Goal: Navigation & Orientation: Find specific page/section

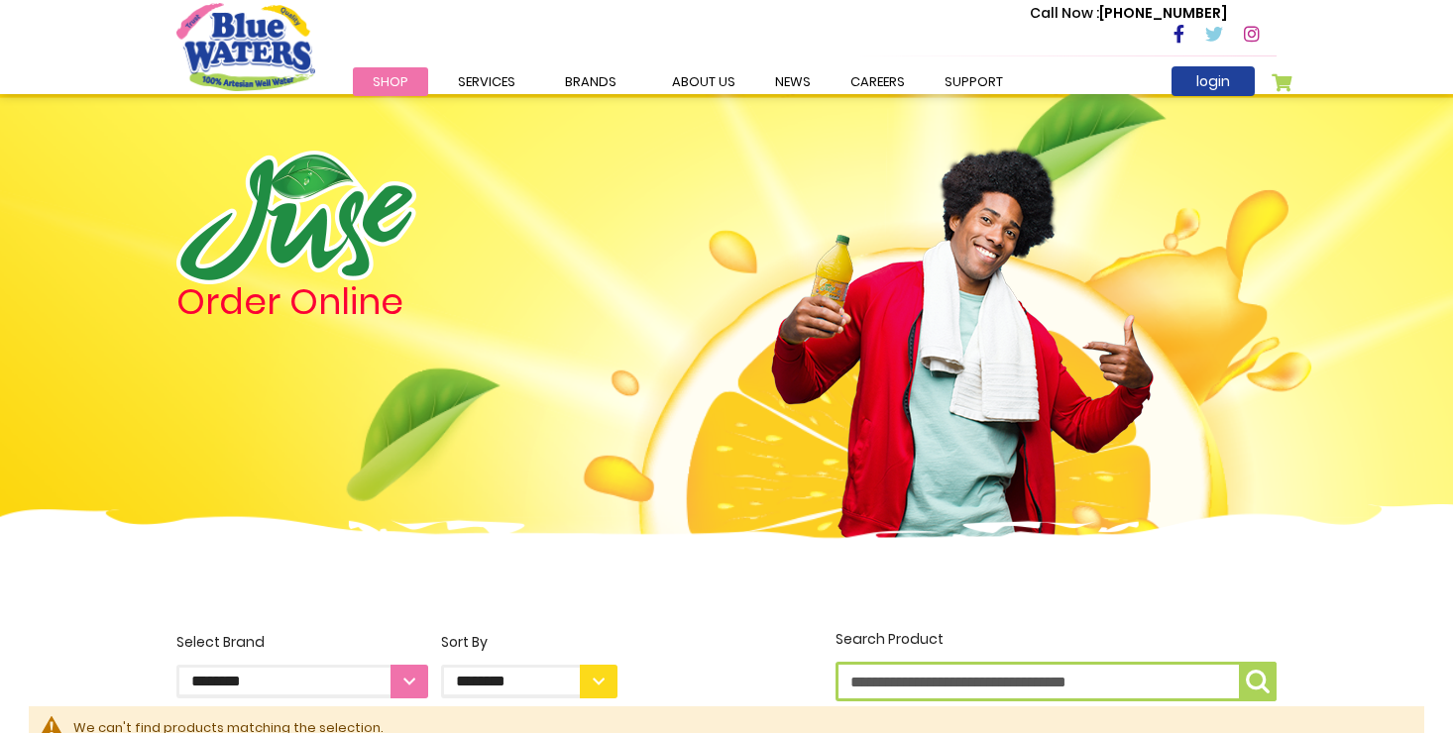
scroll to position [349, 0]
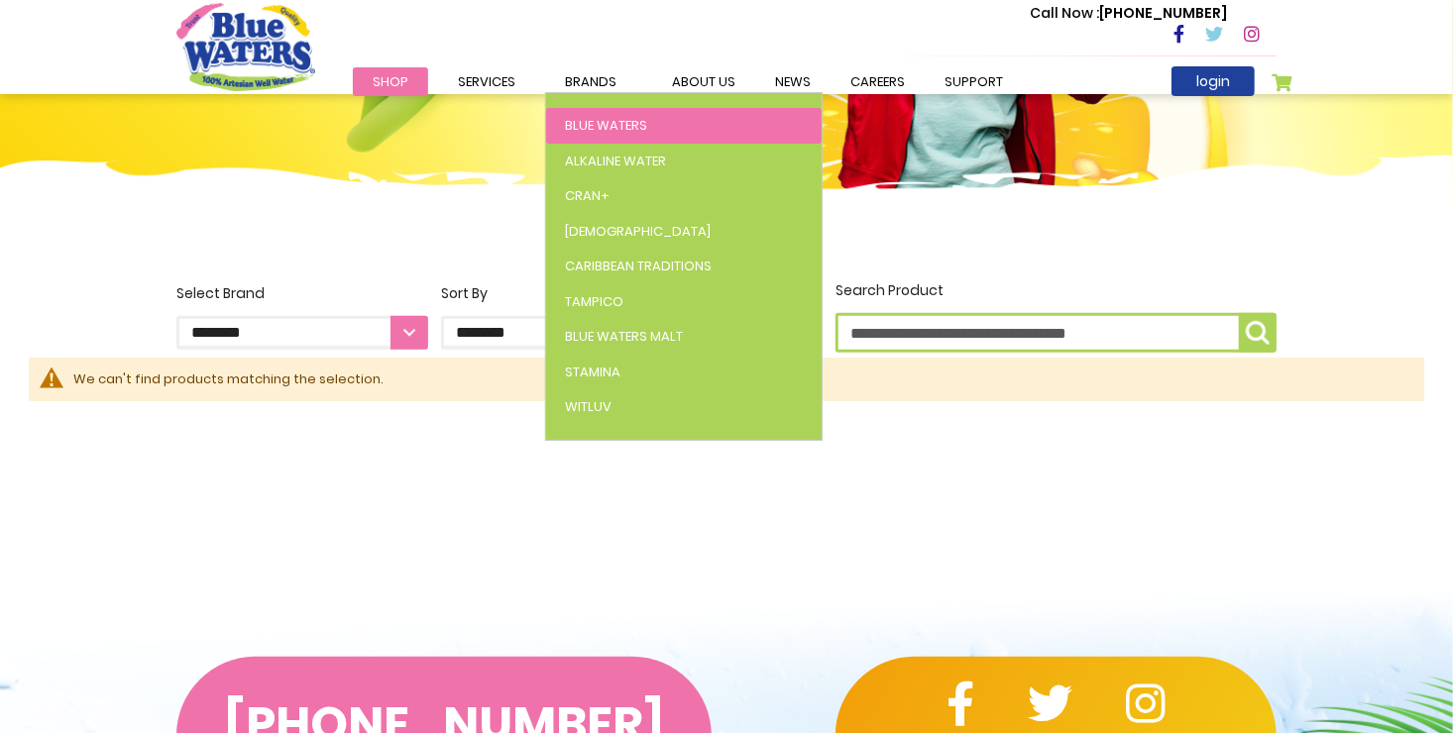
click at [608, 126] on span "Blue Waters" at bounding box center [607, 125] width 82 height 19
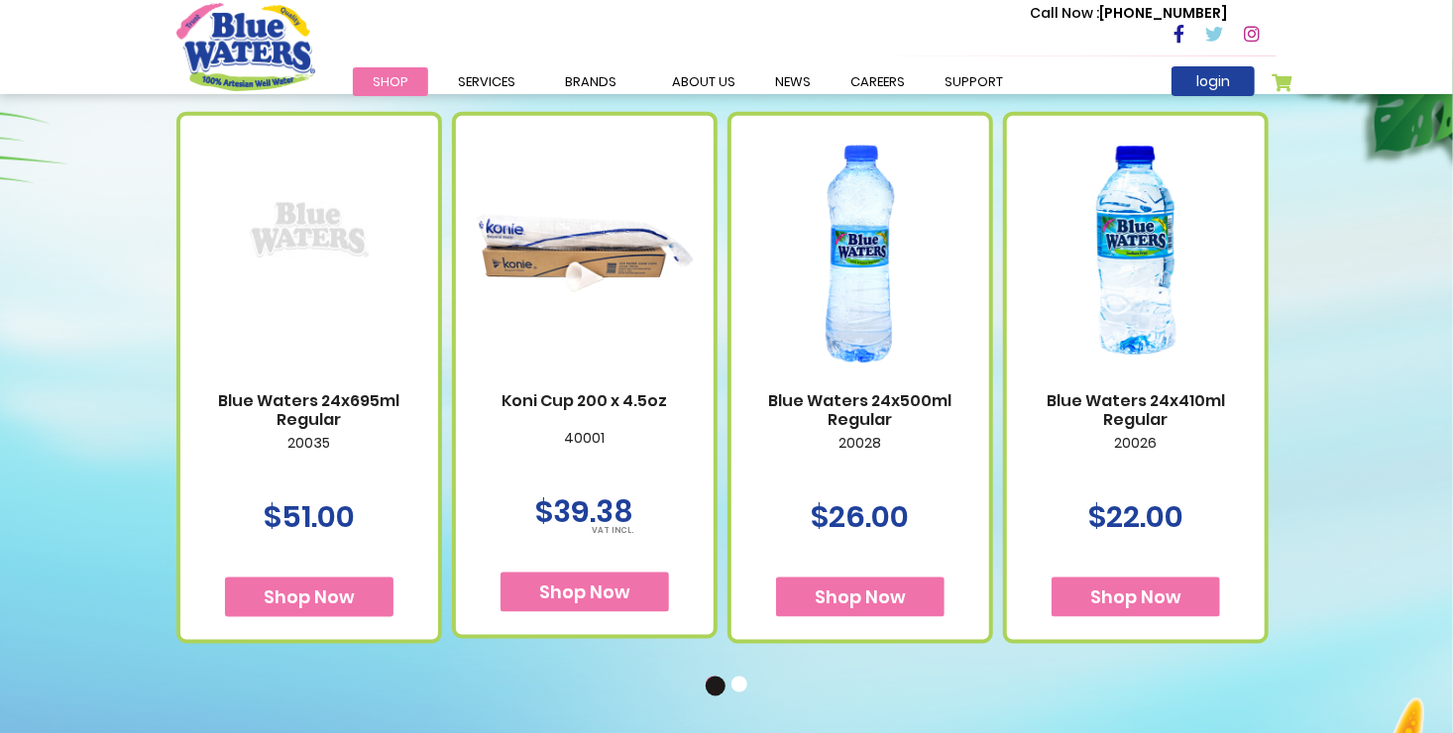
scroll to position [1124, 0]
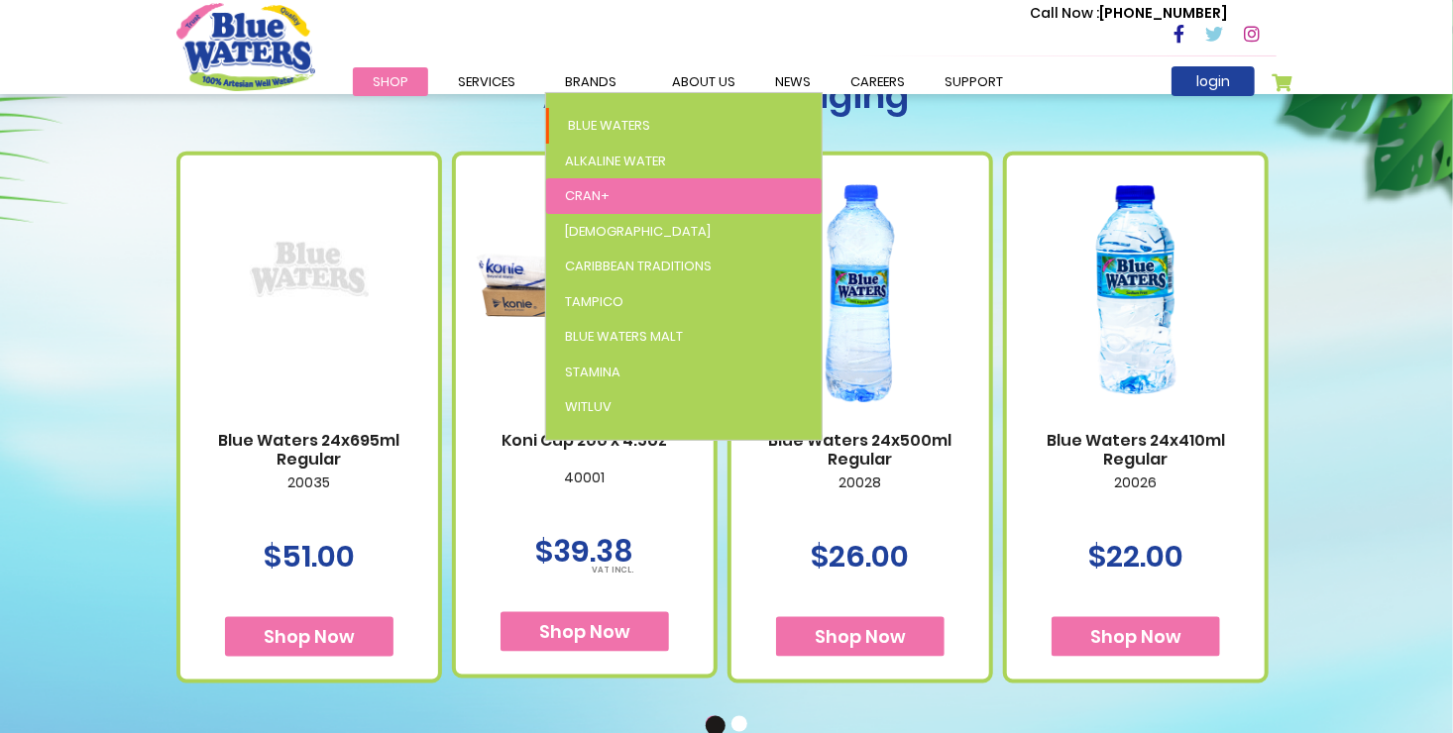
click at [584, 190] on span "Cran+" at bounding box center [588, 195] width 45 height 19
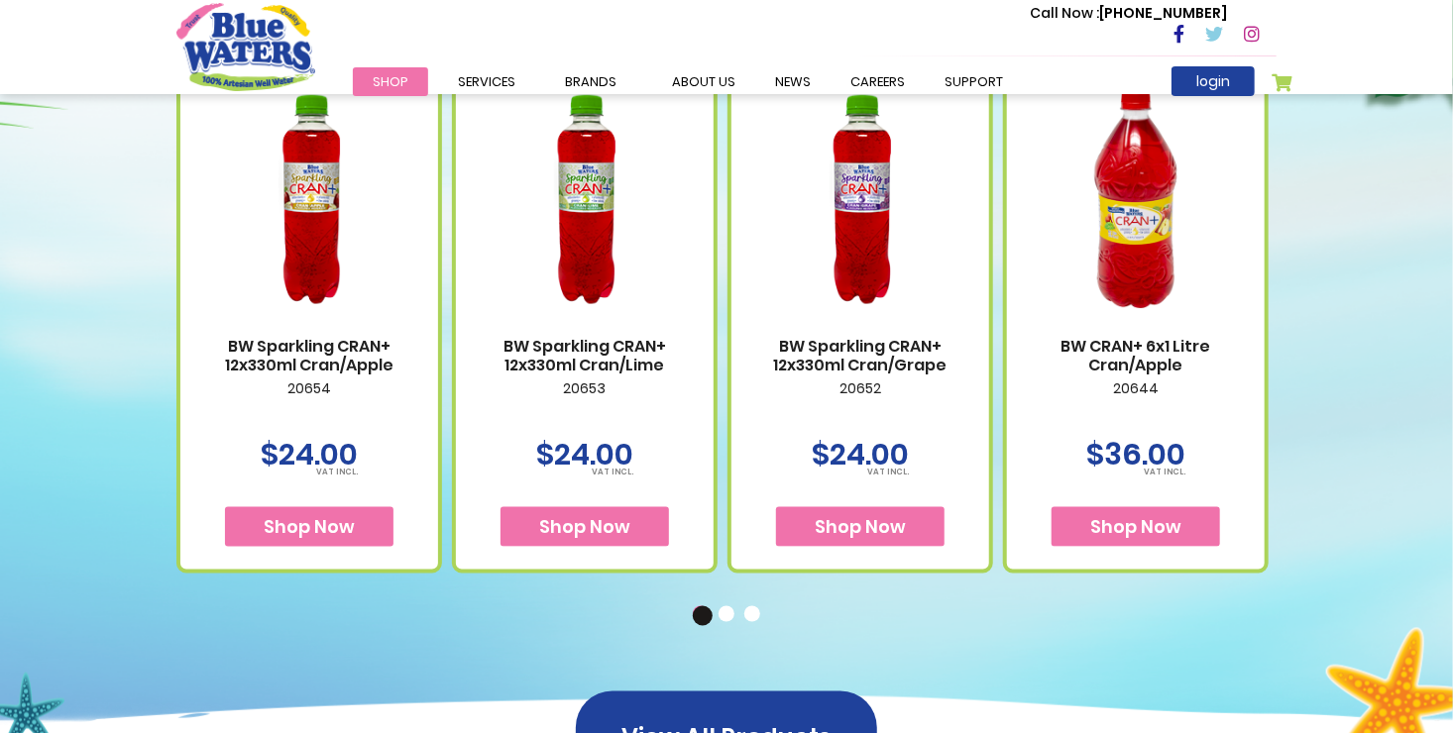
scroll to position [1164, 0]
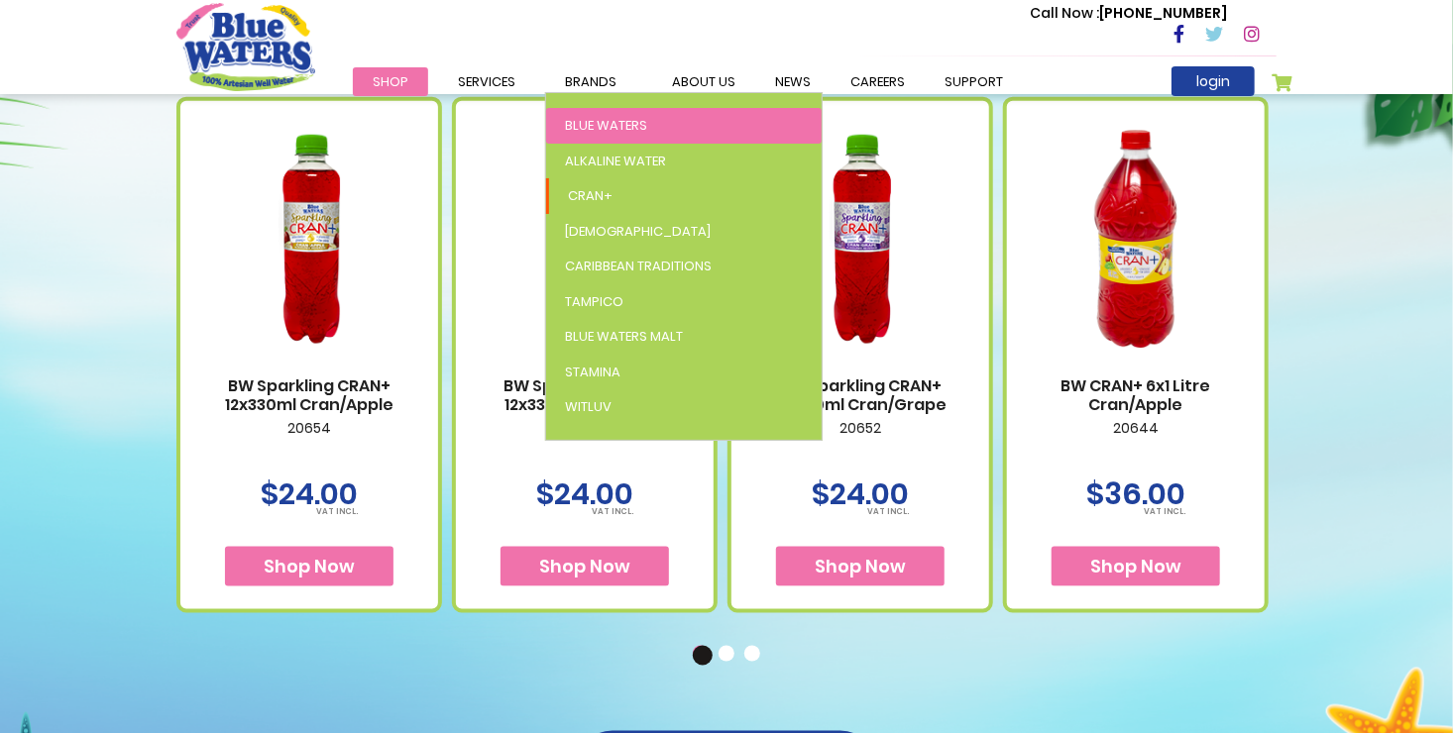
click at [592, 123] on span "Blue Waters" at bounding box center [607, 125] width 82 height 19
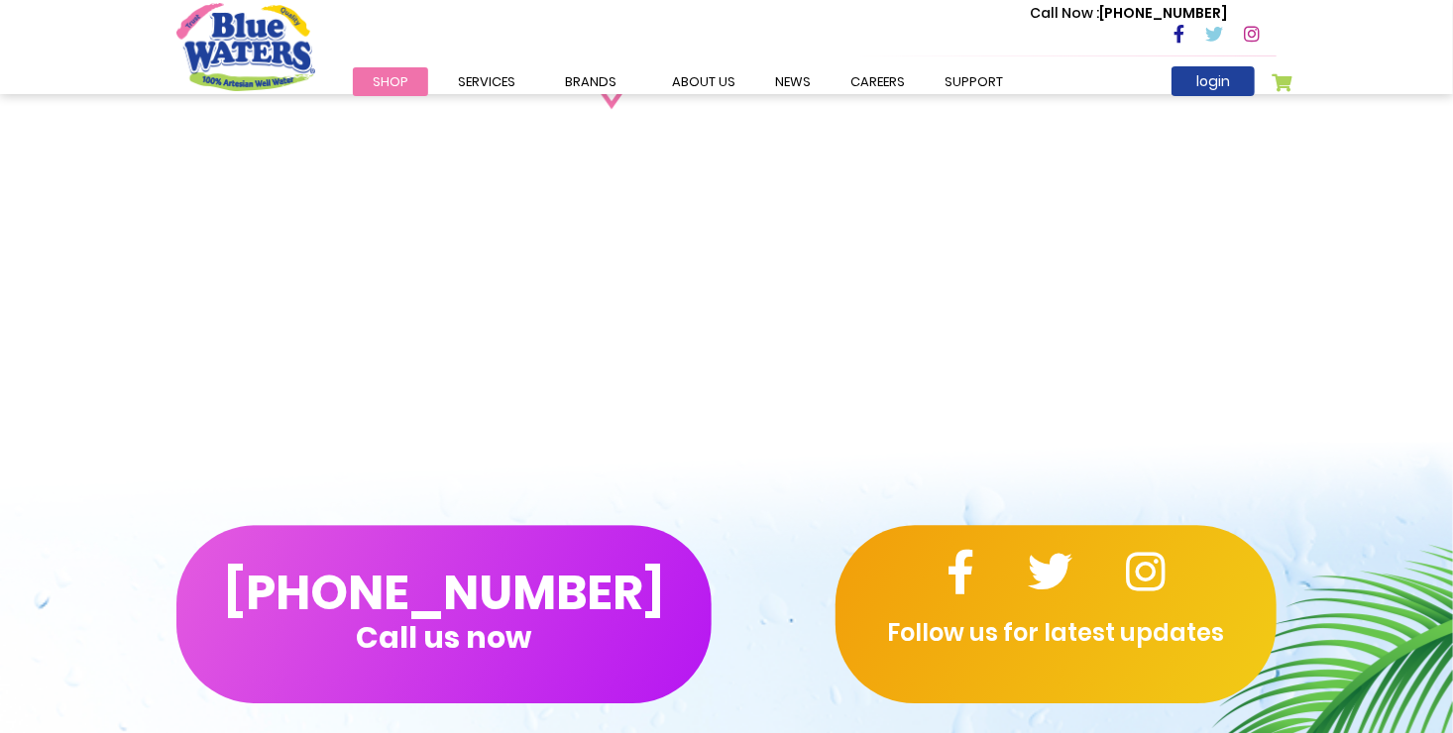
scroll to position [1924, 0]
